Goal: Information Seeking & Learning: Learn about a topic

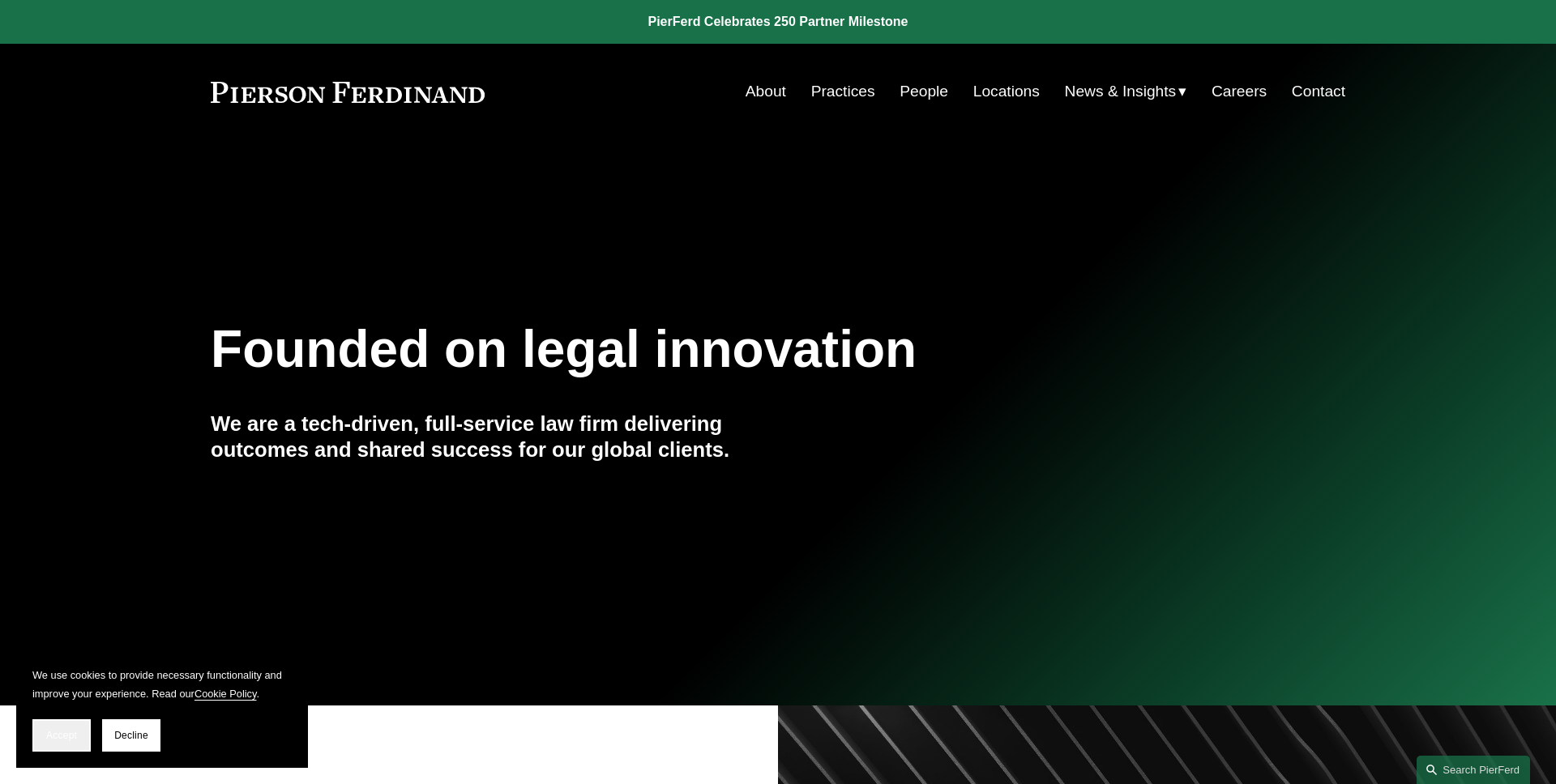
click at [63, 724] on button "Accept" at bounding box center [61, 735] width 59 height 32
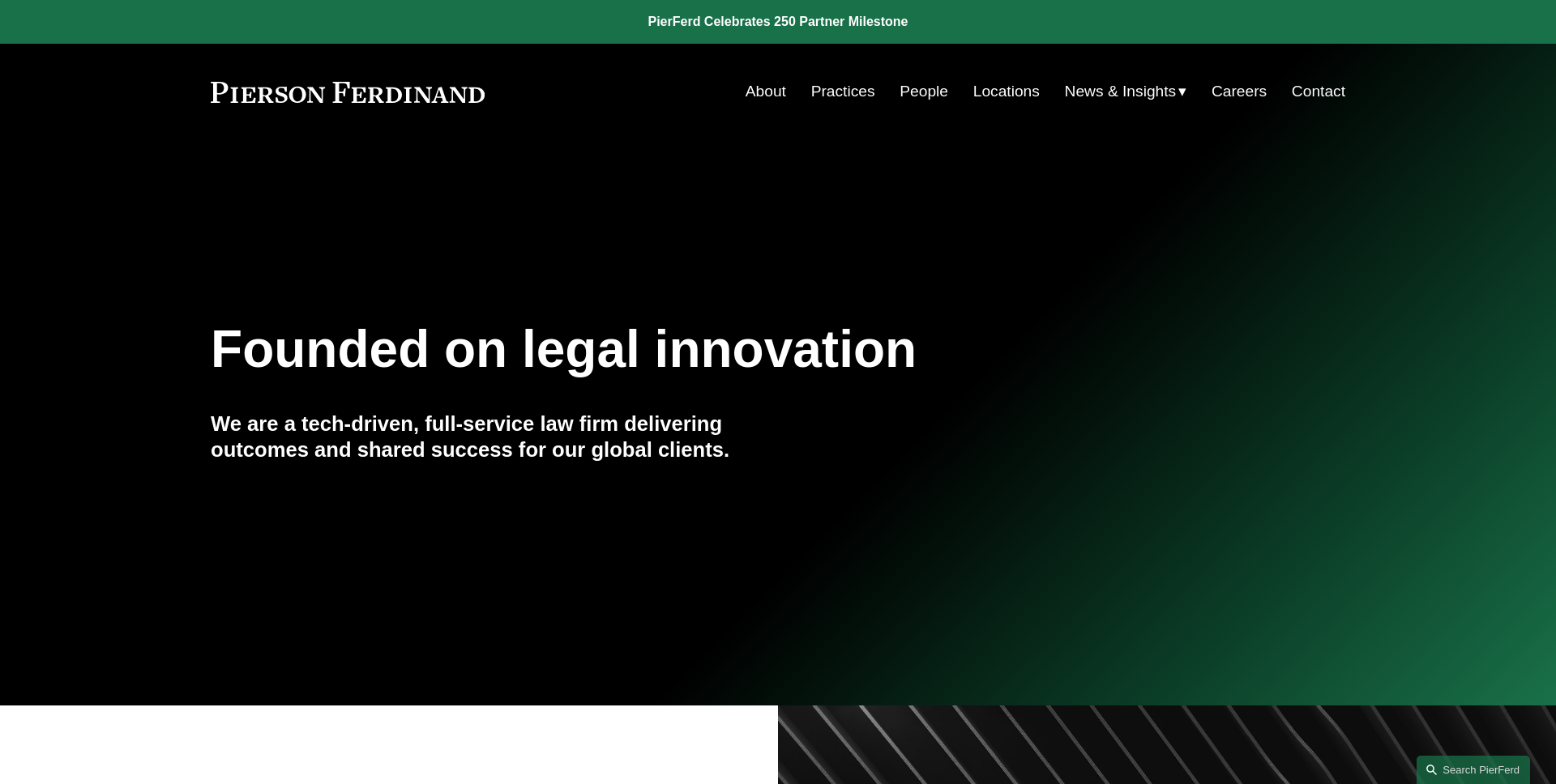
click at [922, 98] on link "People" at bounding box center [924, 92] width 49 height 31
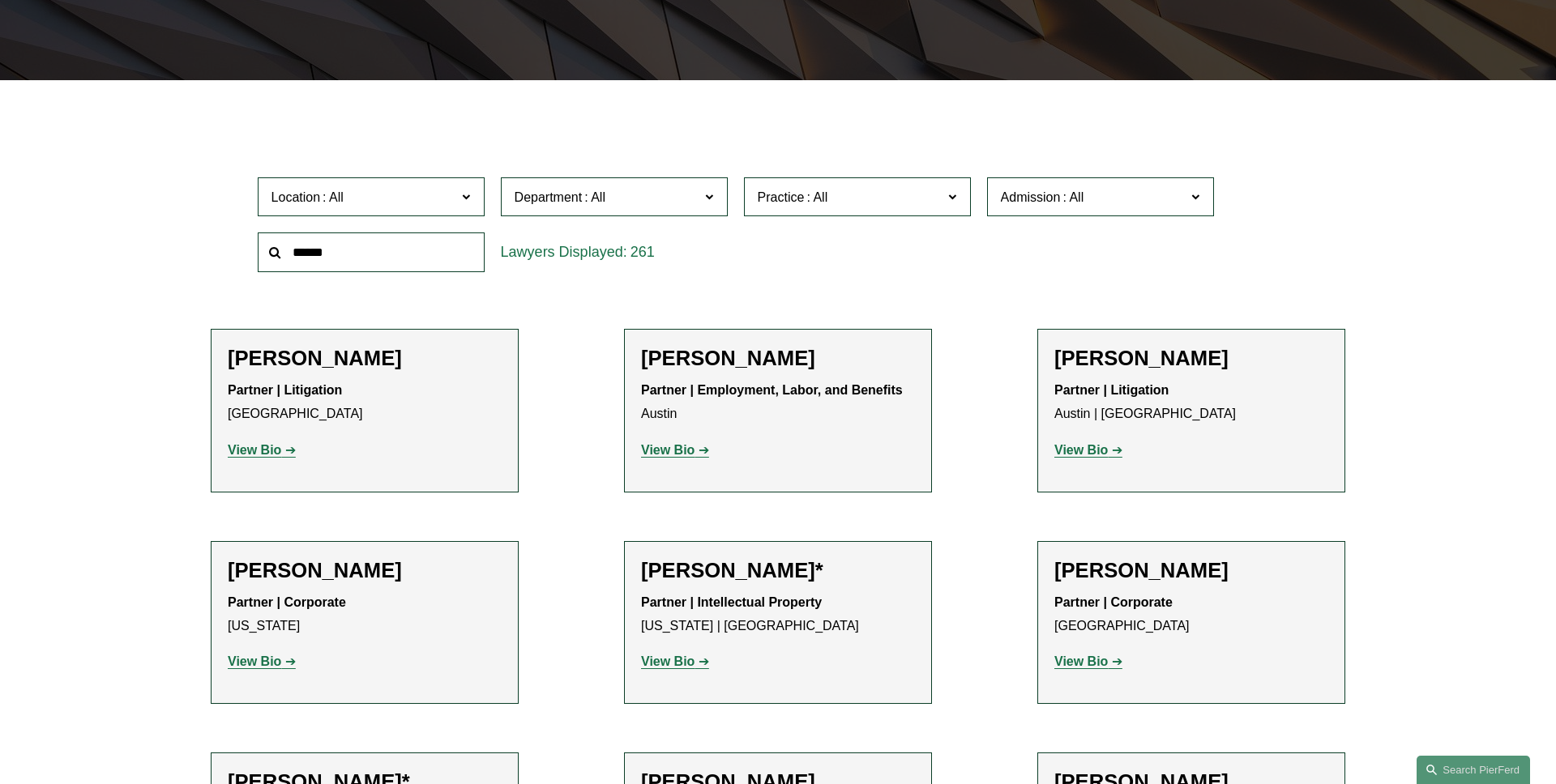
scroll to position [420, 0]
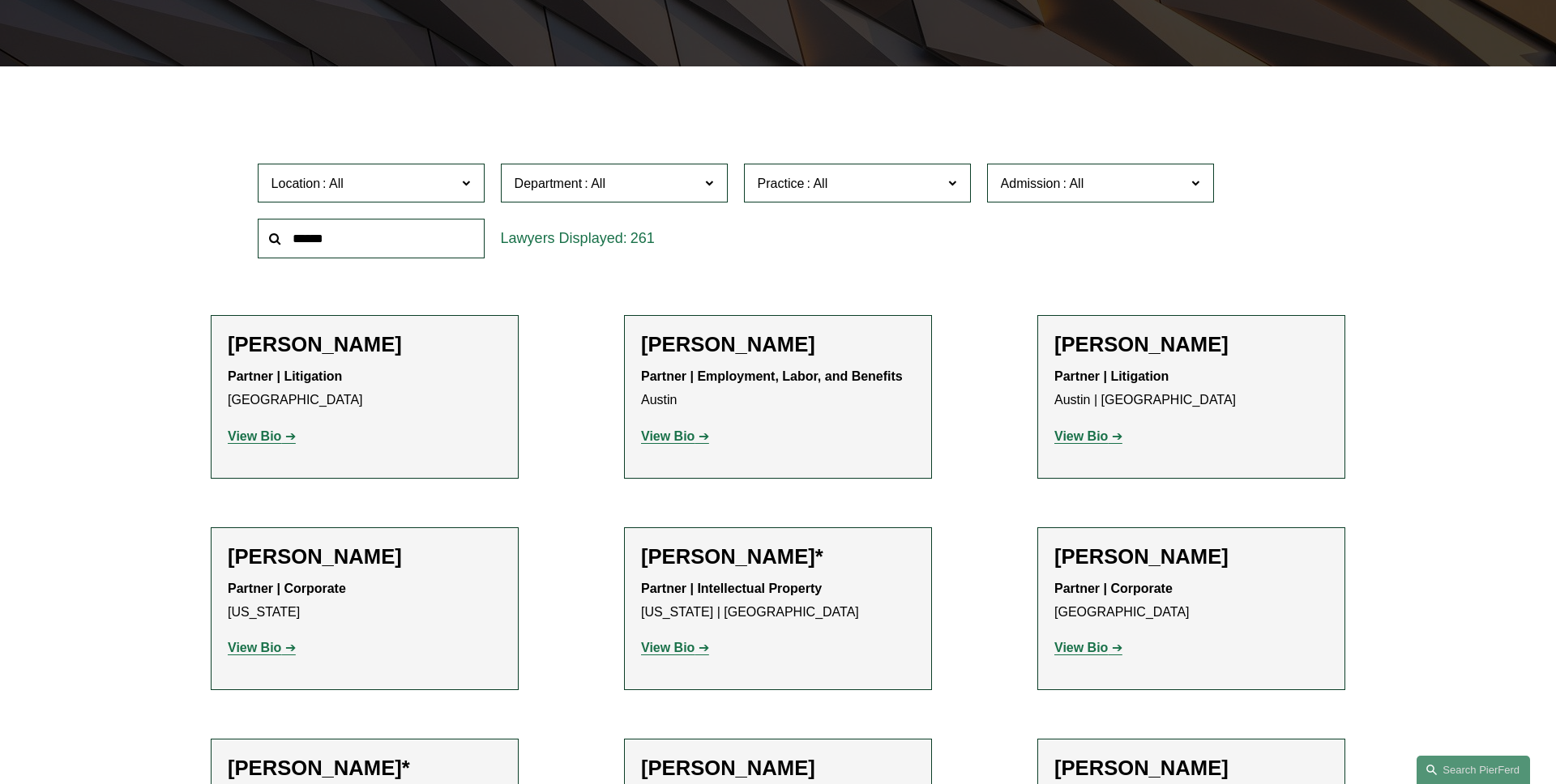
click at [277, 433] on strong "View Bio" at bounding box center [254, 436] width 53 height 14
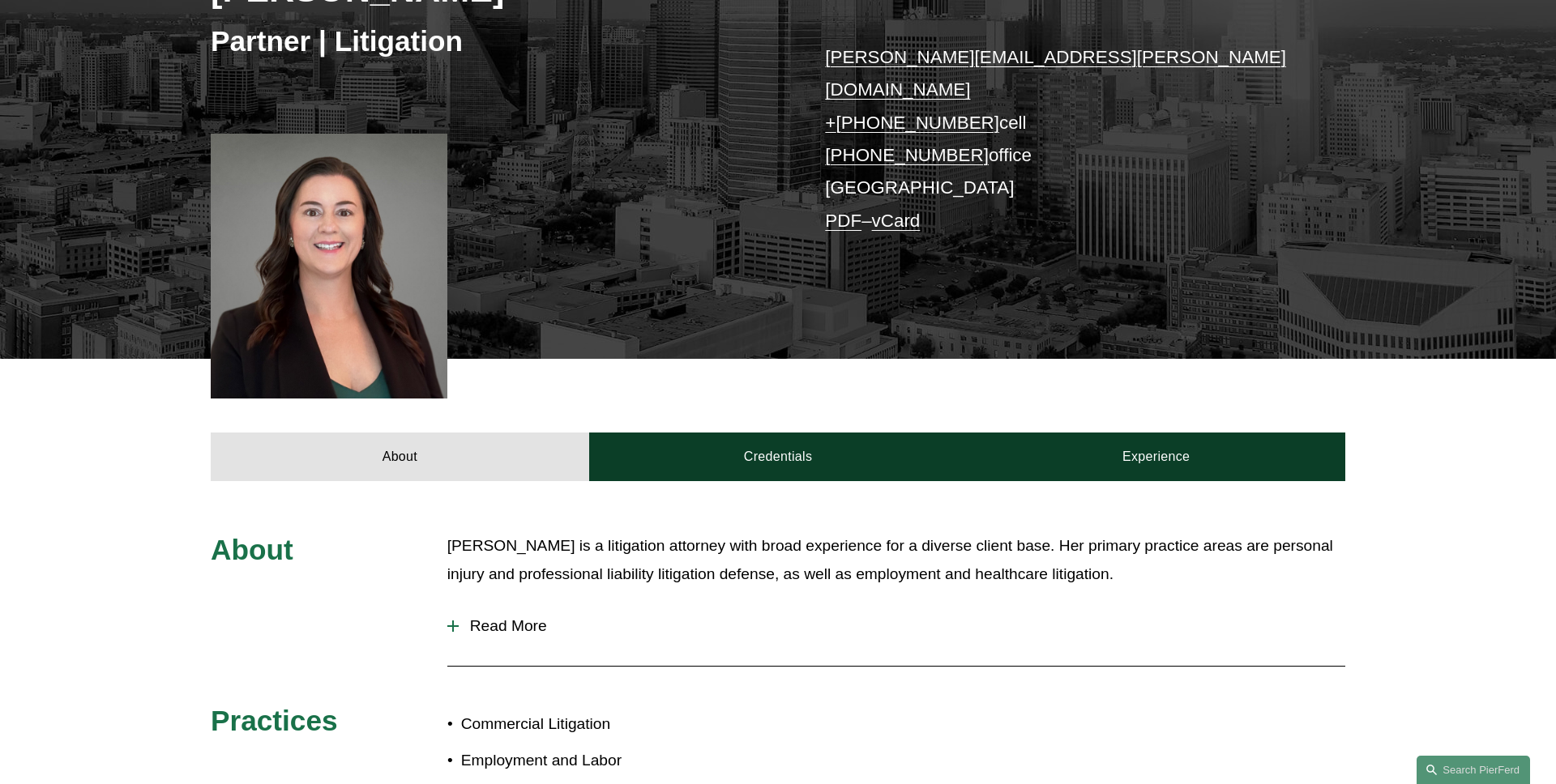
scroll to position [412, 0]
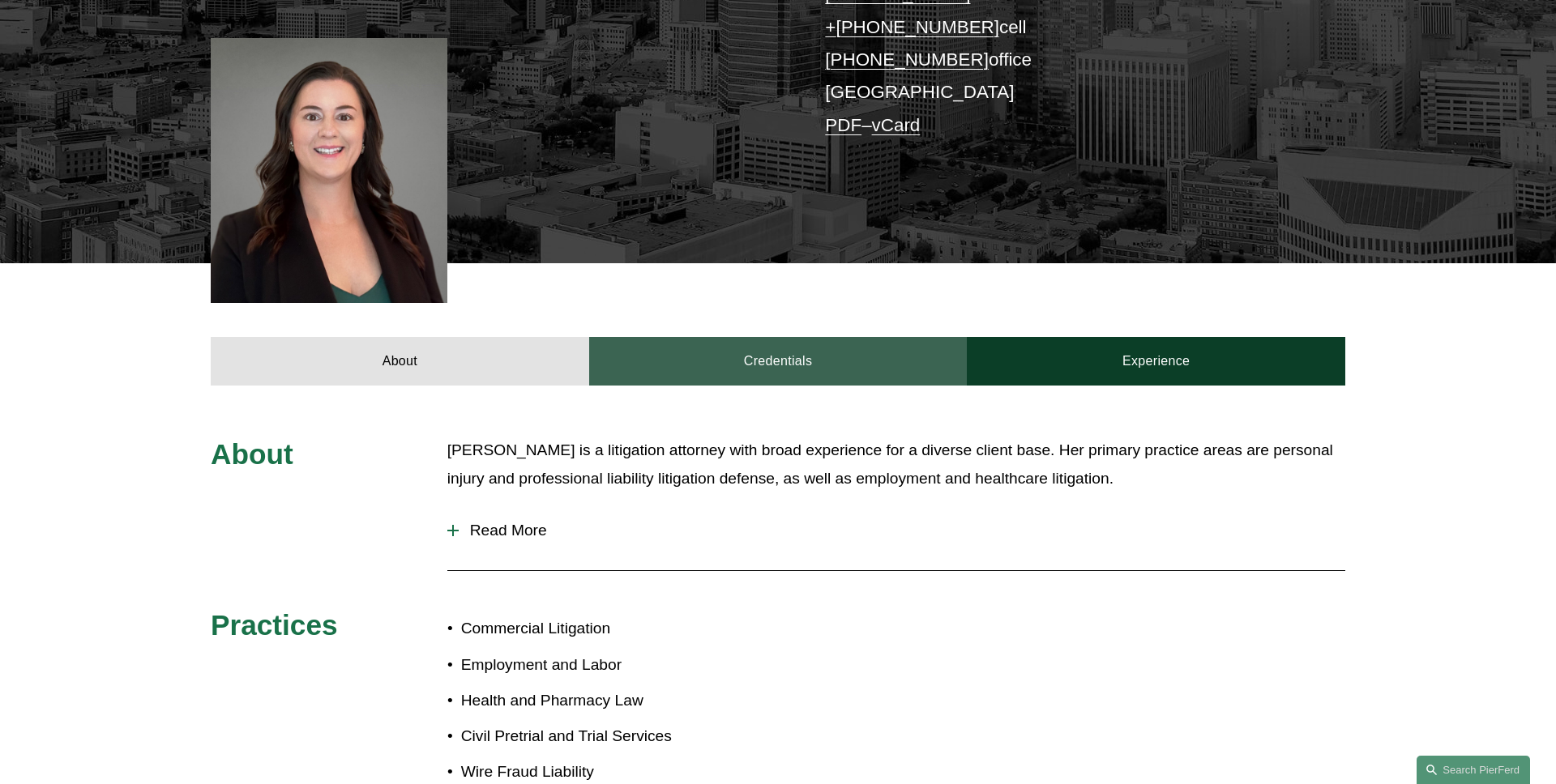
click at [697, 347] on link "Credentials" at bounding box center [778, 361] width 379 height 49
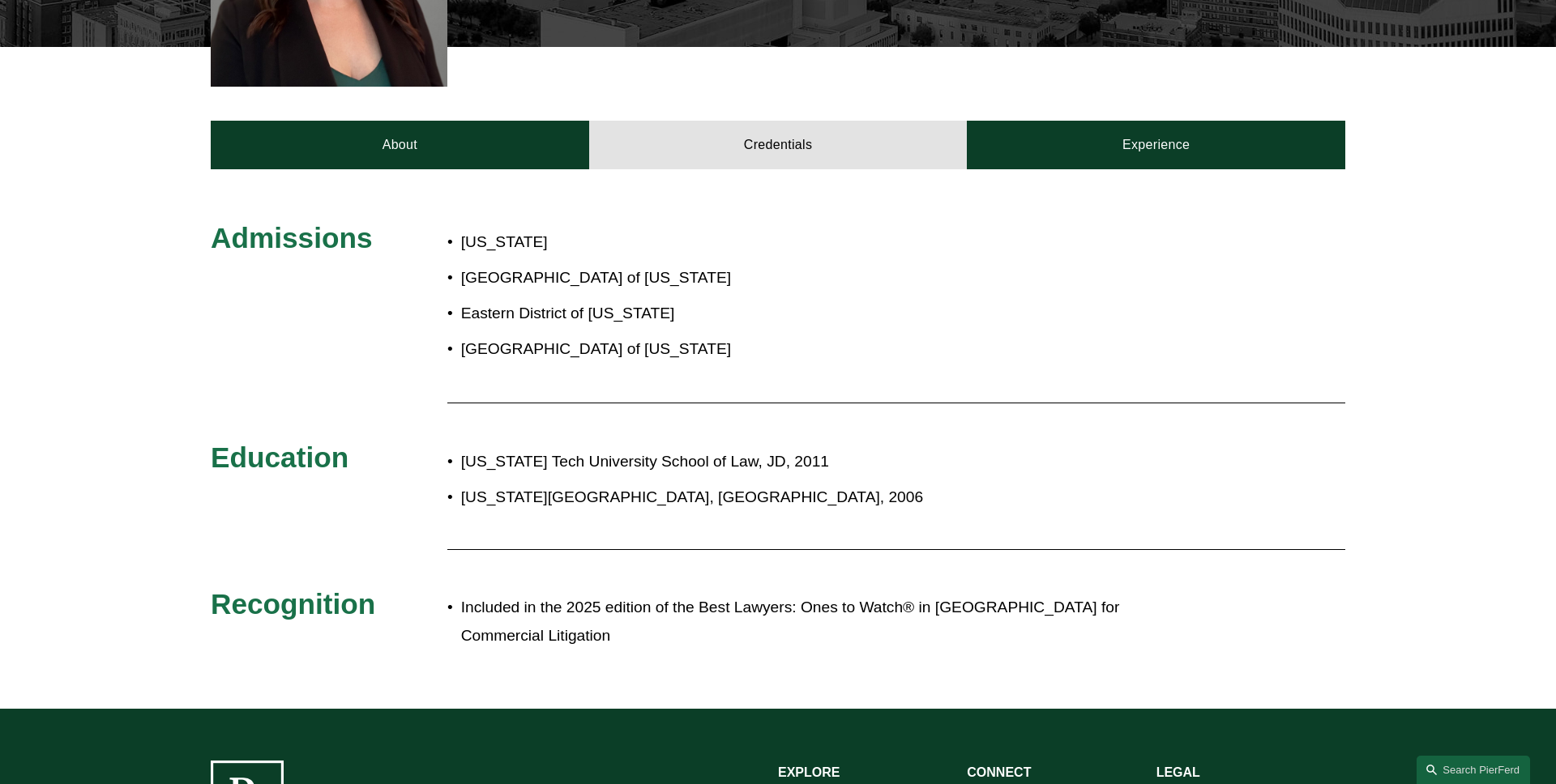
scroll to position [629, 0]
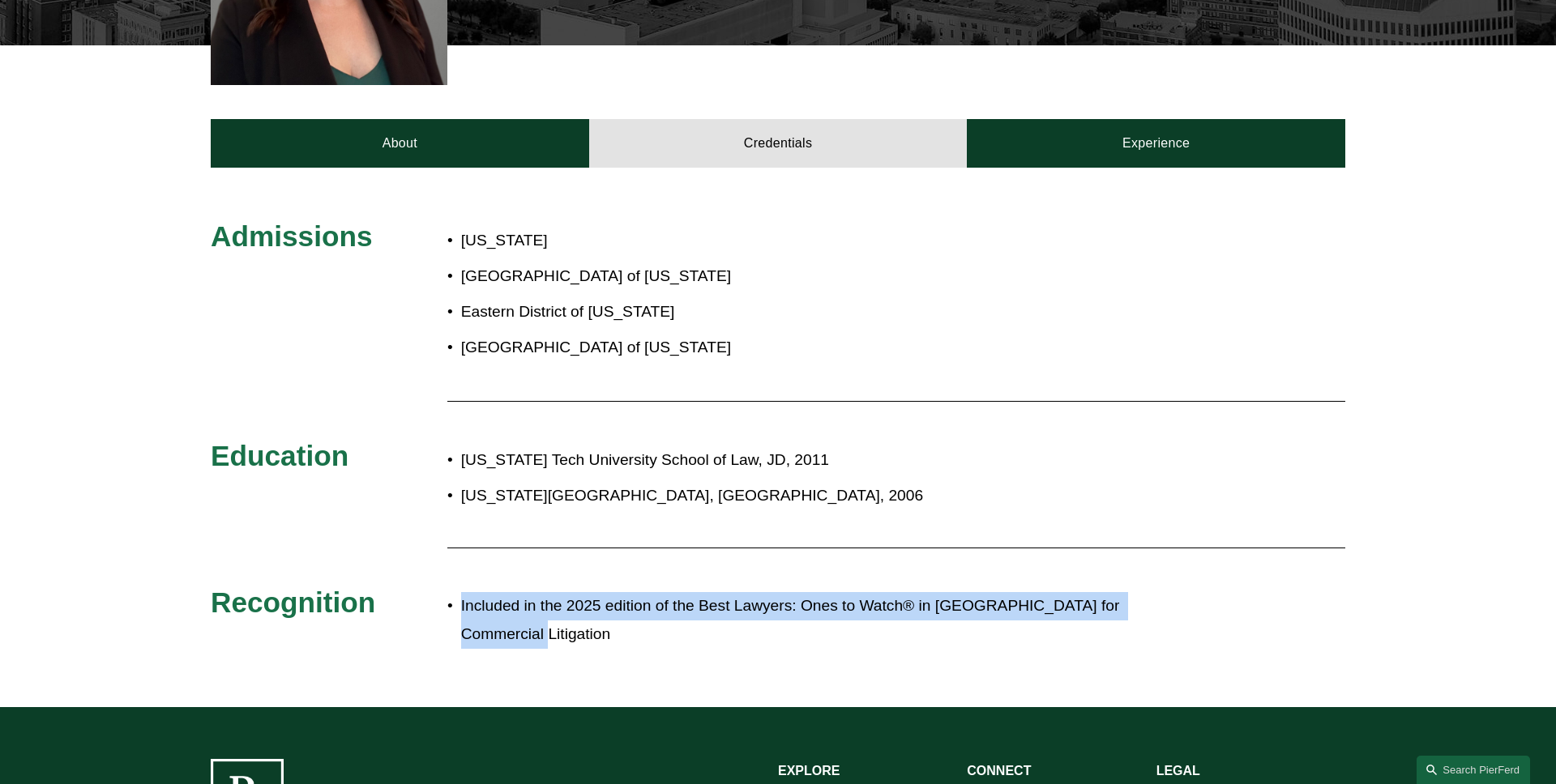
drag, startPoint x: 1107, startPoint y: 583, endPoint x: 429, endPoint y: 583, distance: 678.0
click at [429, 583] on div "Admissions Texas Northern District of Texas Eastern District of Texas Western D…" at bounding box center [778, 437] width 1556 height 437
copy div "Included in the 2025 edition of the Best Lawyers: Ones to Watch® in America for…"
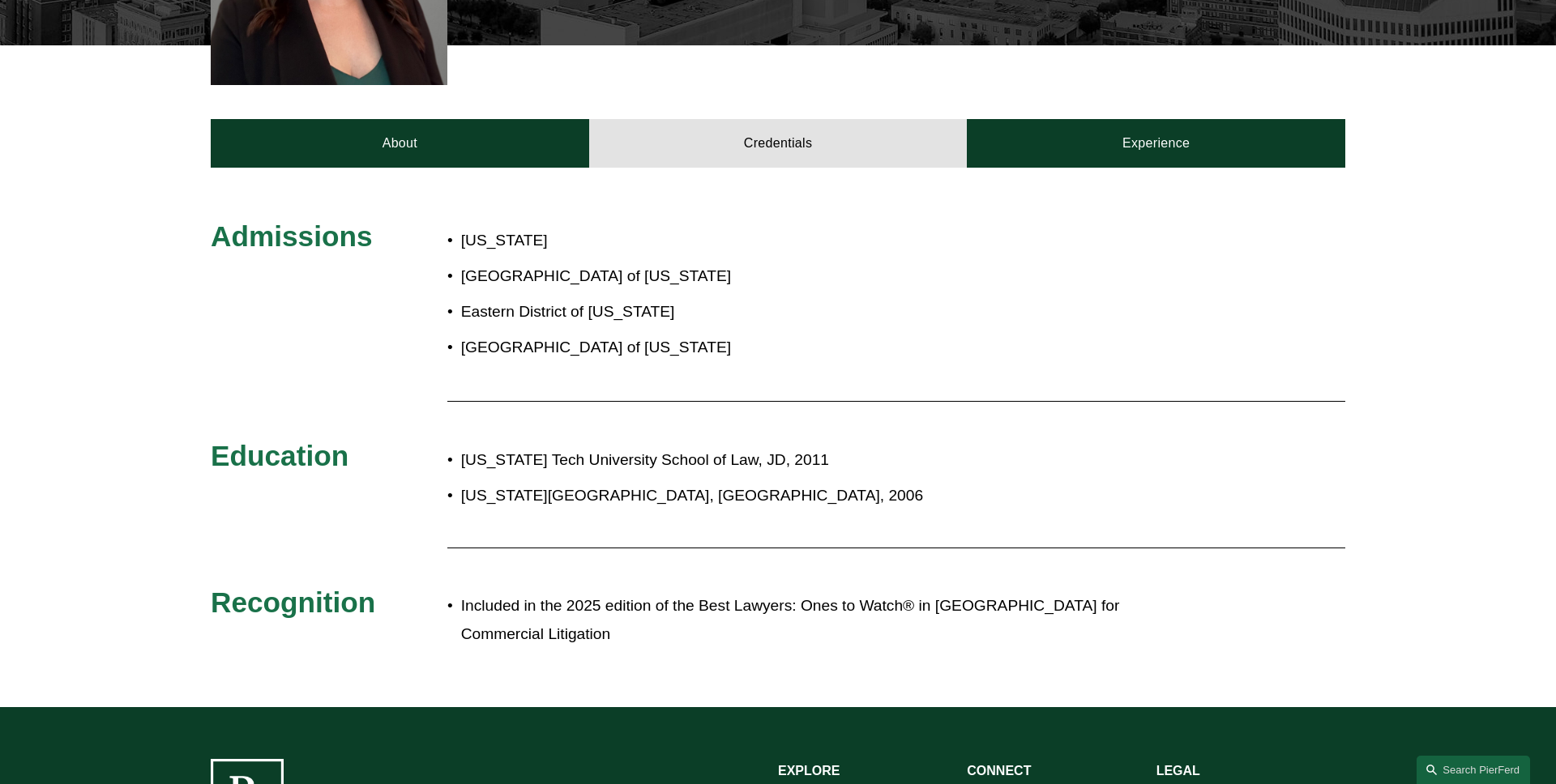
click at [343, 275] on div "Admissions Texas Northern District of Texas Eastern District of Texas Western D…" at bounding box center [778, 437] width 1556 height 437
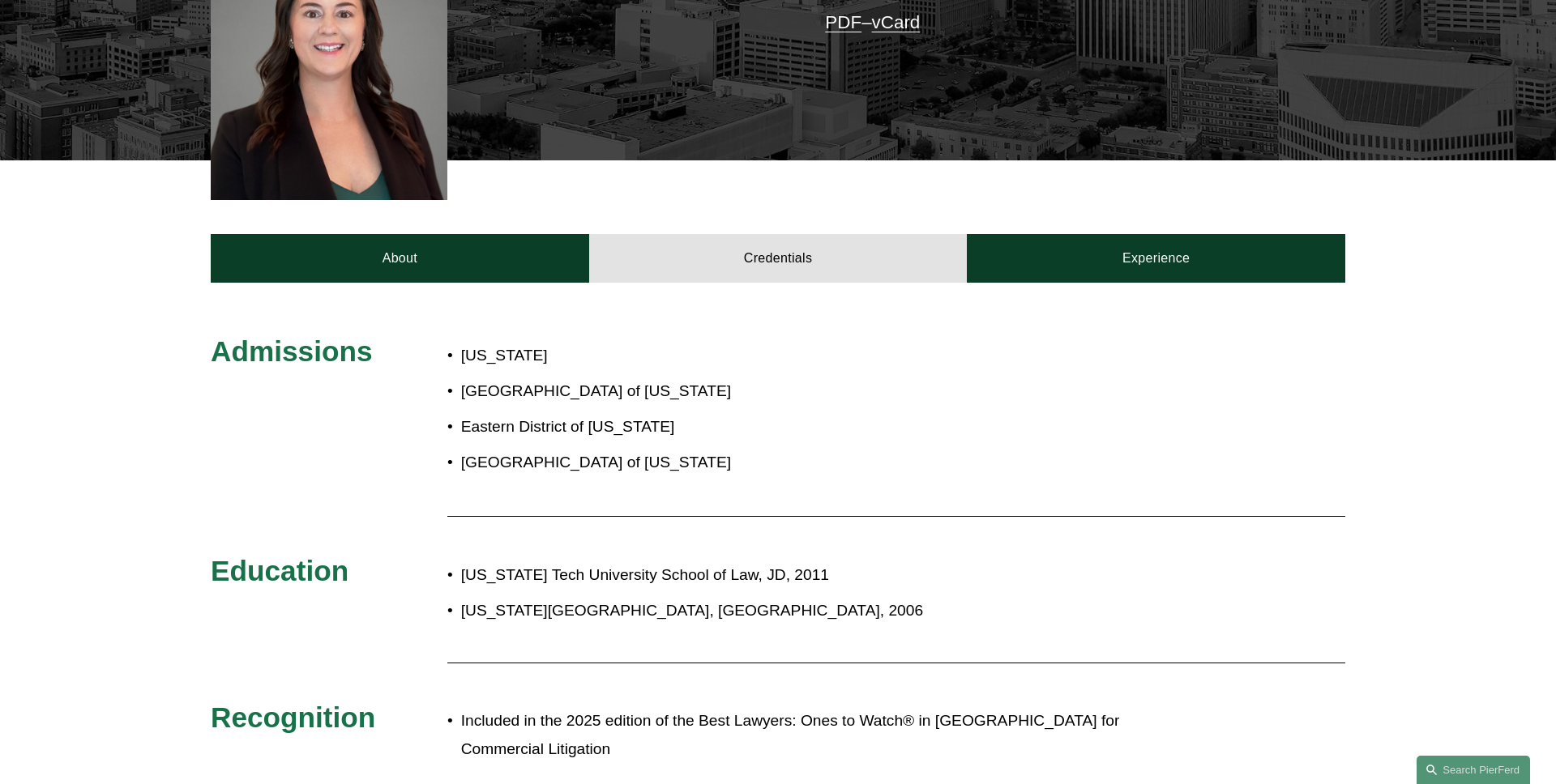
scroll to position [484, 0]
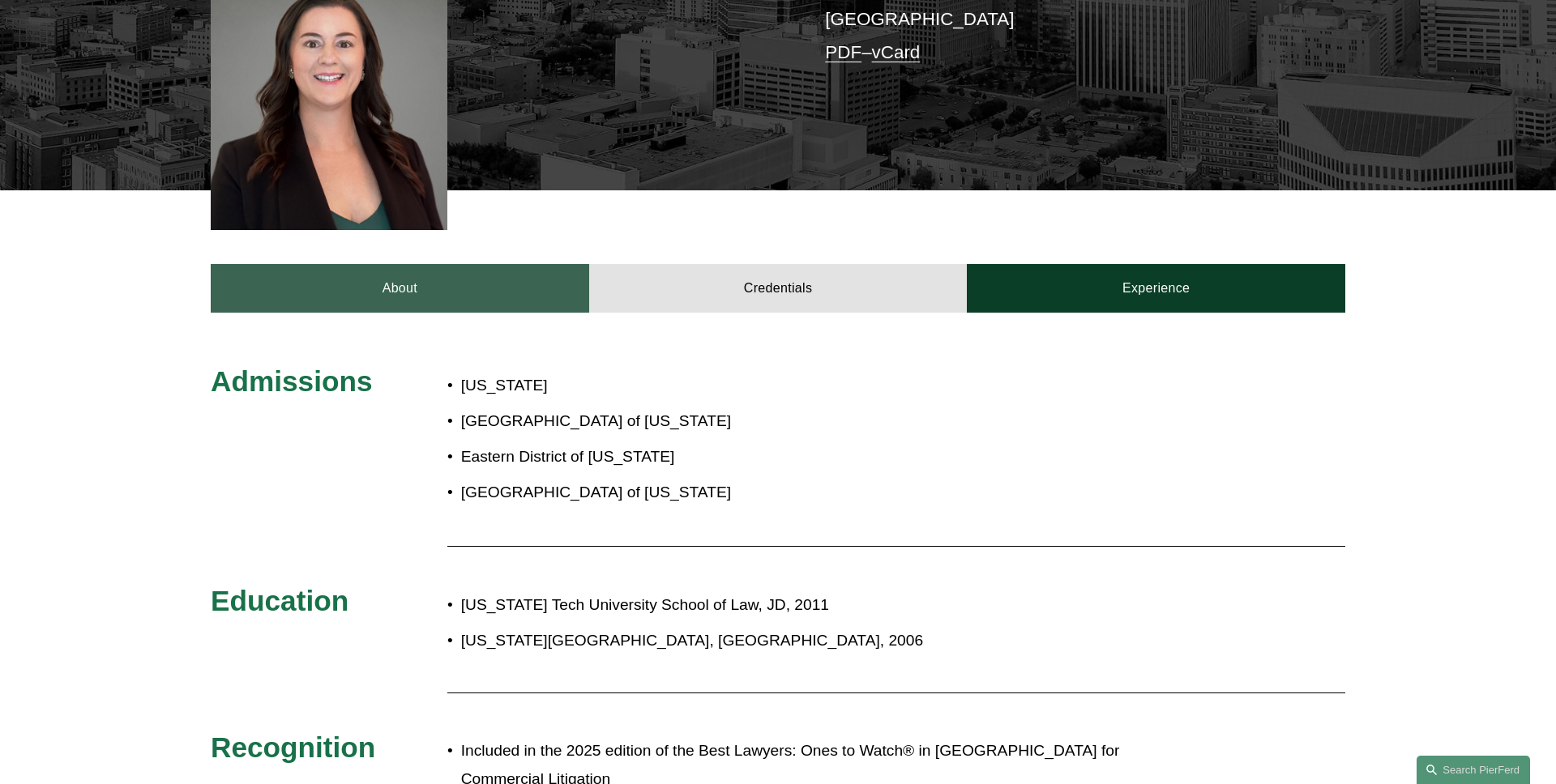
click at [344, 267] on link "About" at bounding box center [400, 288] width 379 height 49
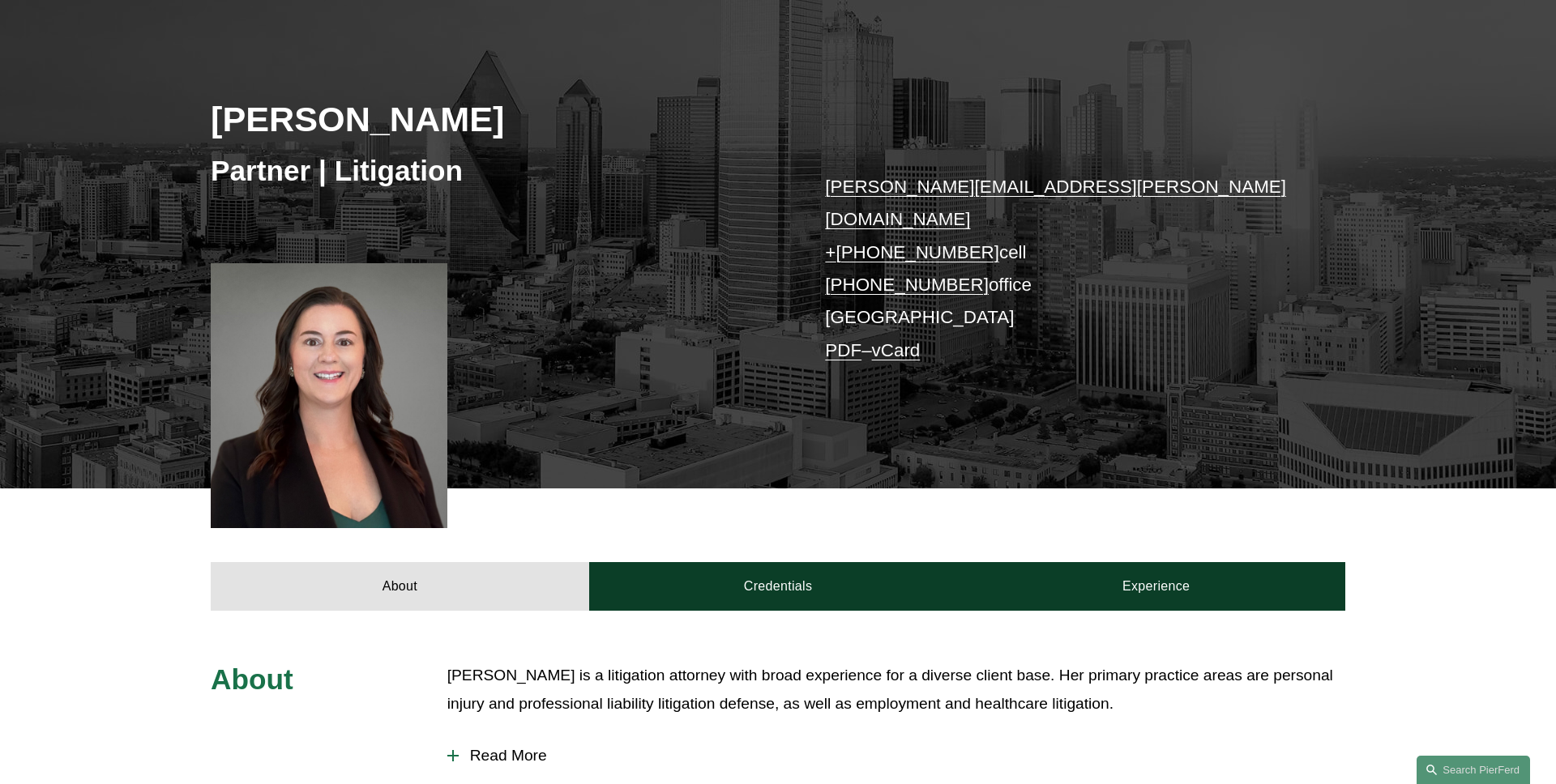
scroll to position [0, 0]
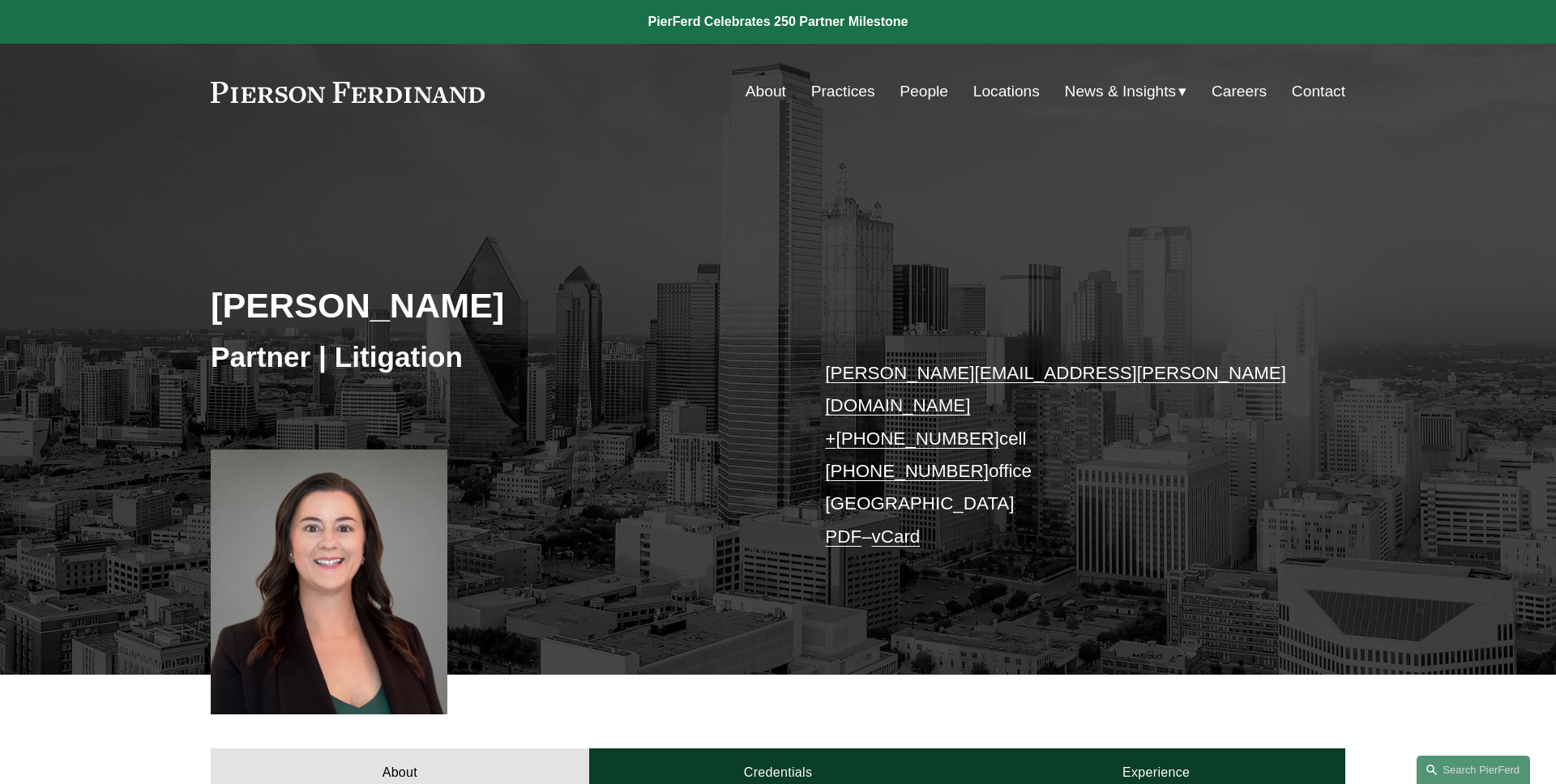
click at [88, 302] on div "Katie Ackels Partner | Litigation katie.ackels@pierferd.com + 1.512.663.2641 ce…" at bounding box center [778, 430] width 1556 height 489
